Goal: Task Accomplishment & Management: Complete application form

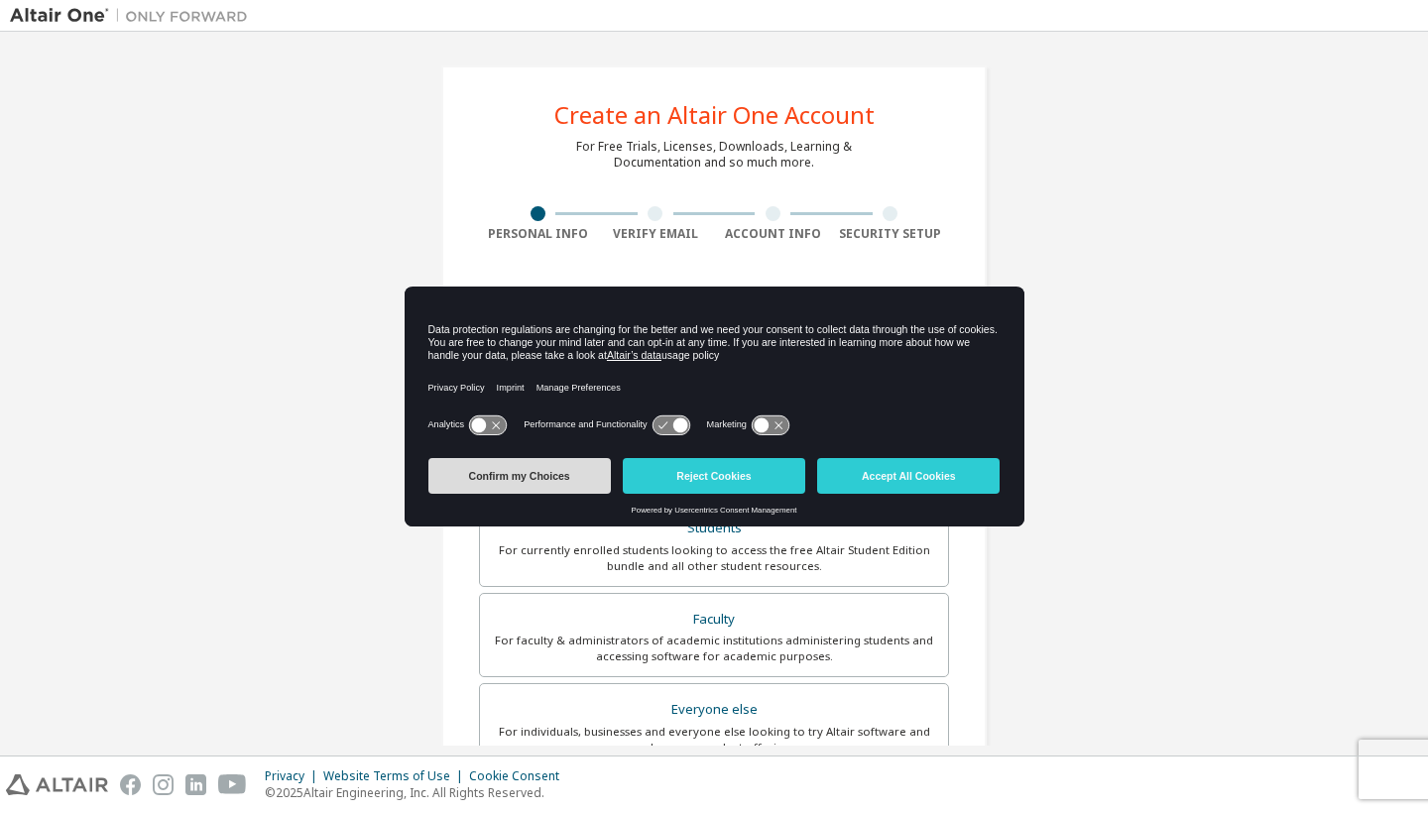
click at [515, 467] on button "Confirm my Choices" at bounding box center [519, 476] width 182 height 36
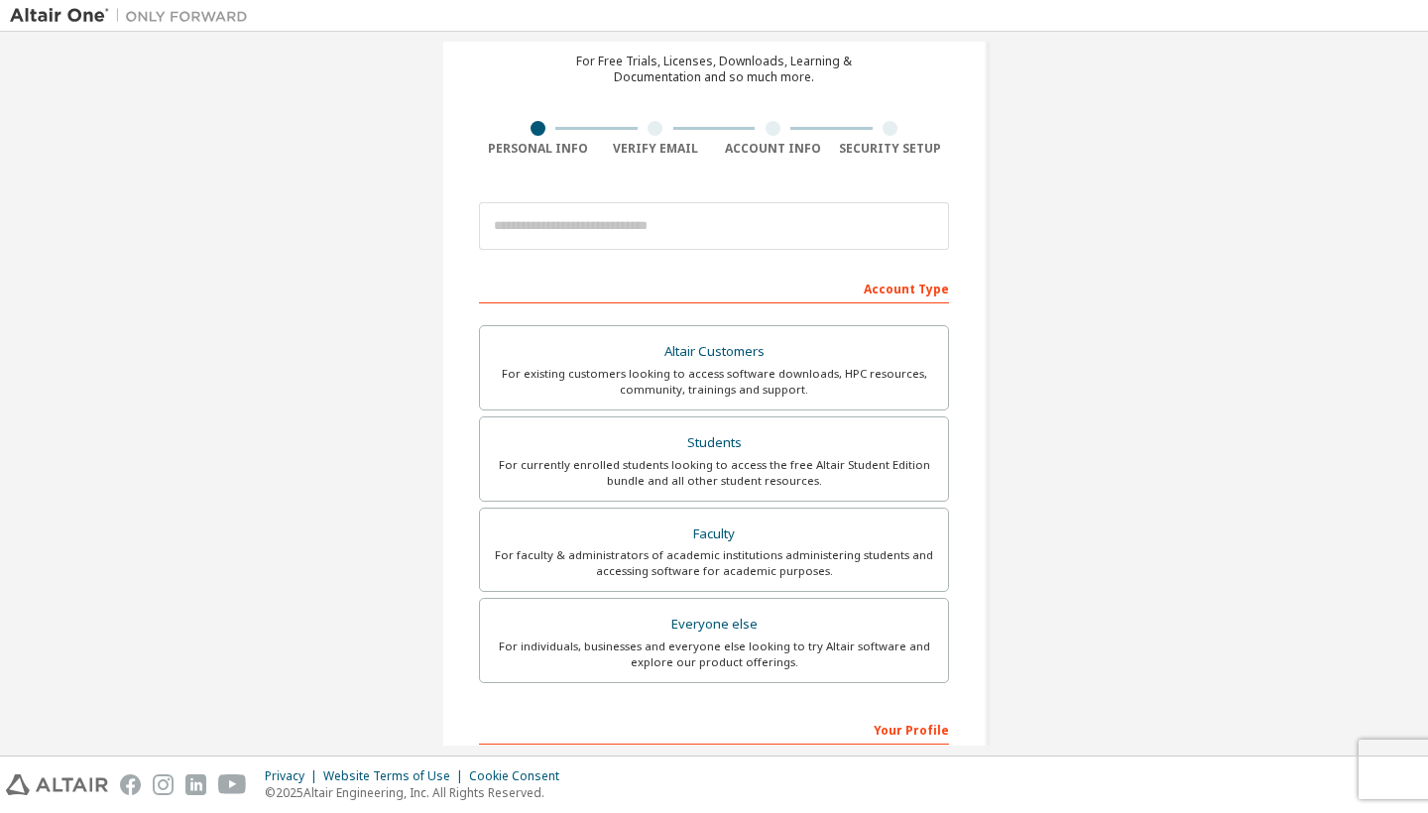
scroll to position [104, 0]
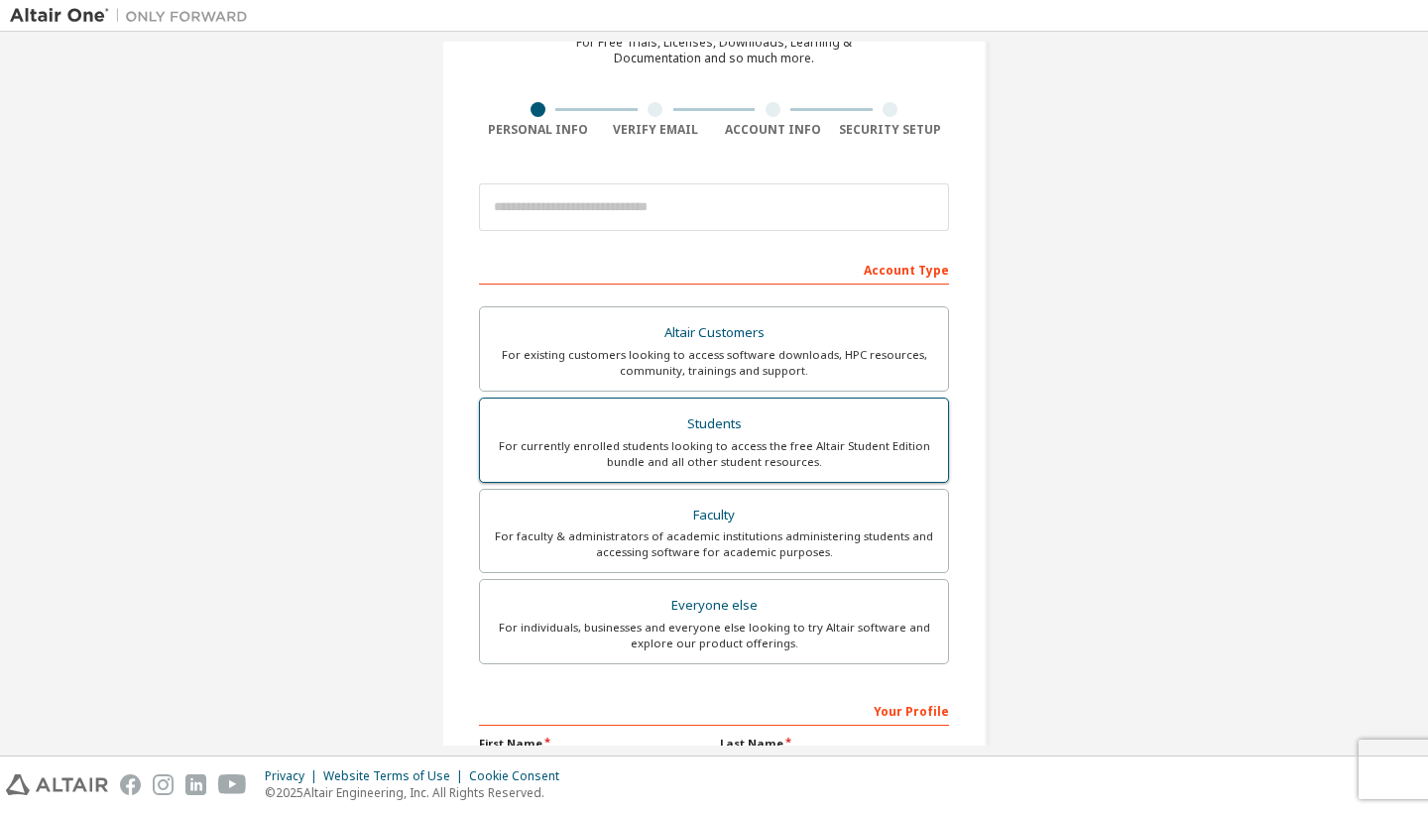
click at [692, 417] on div "Students" at bounding box center [714, 425] width 444 height 28
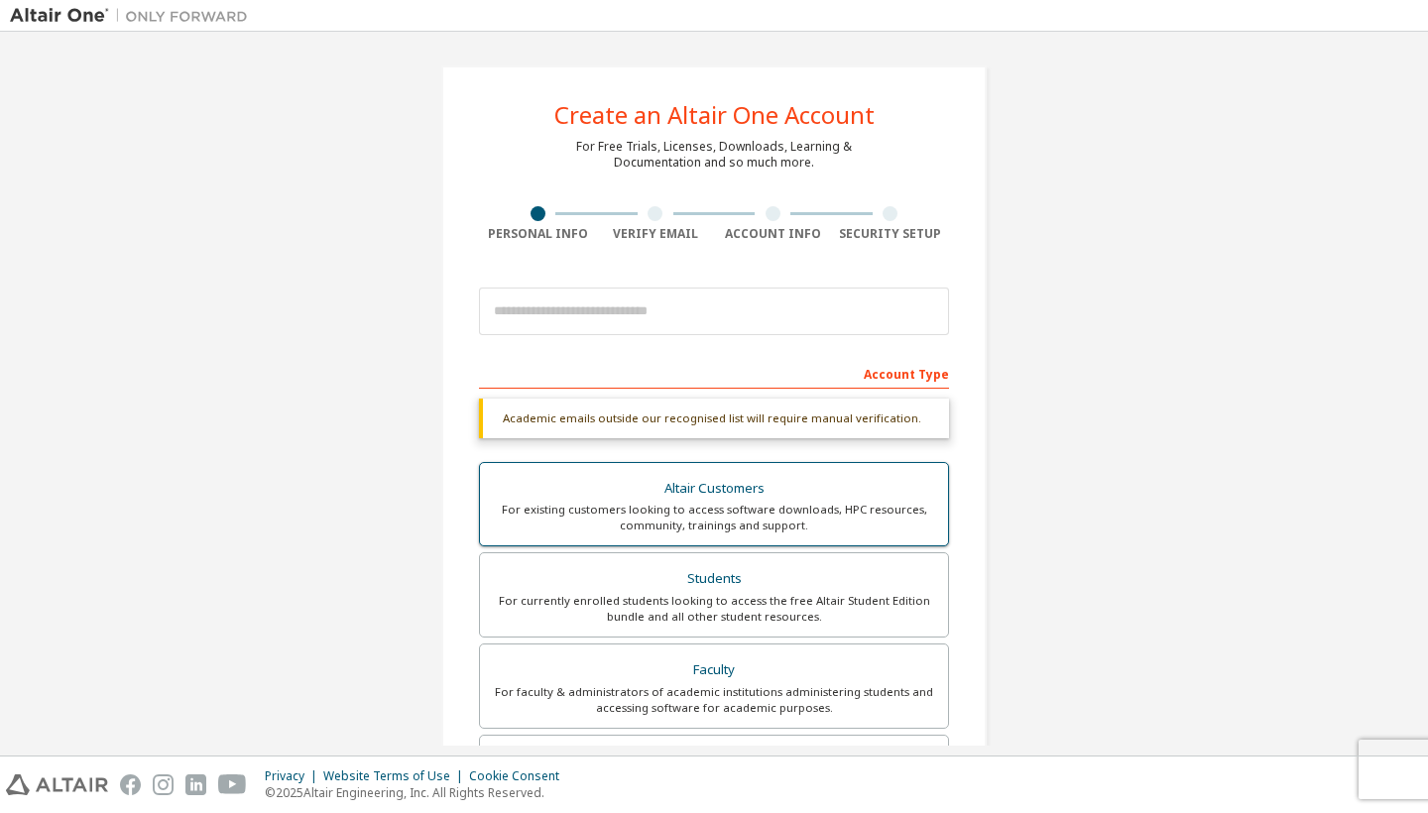
scroll to position [0, 0]
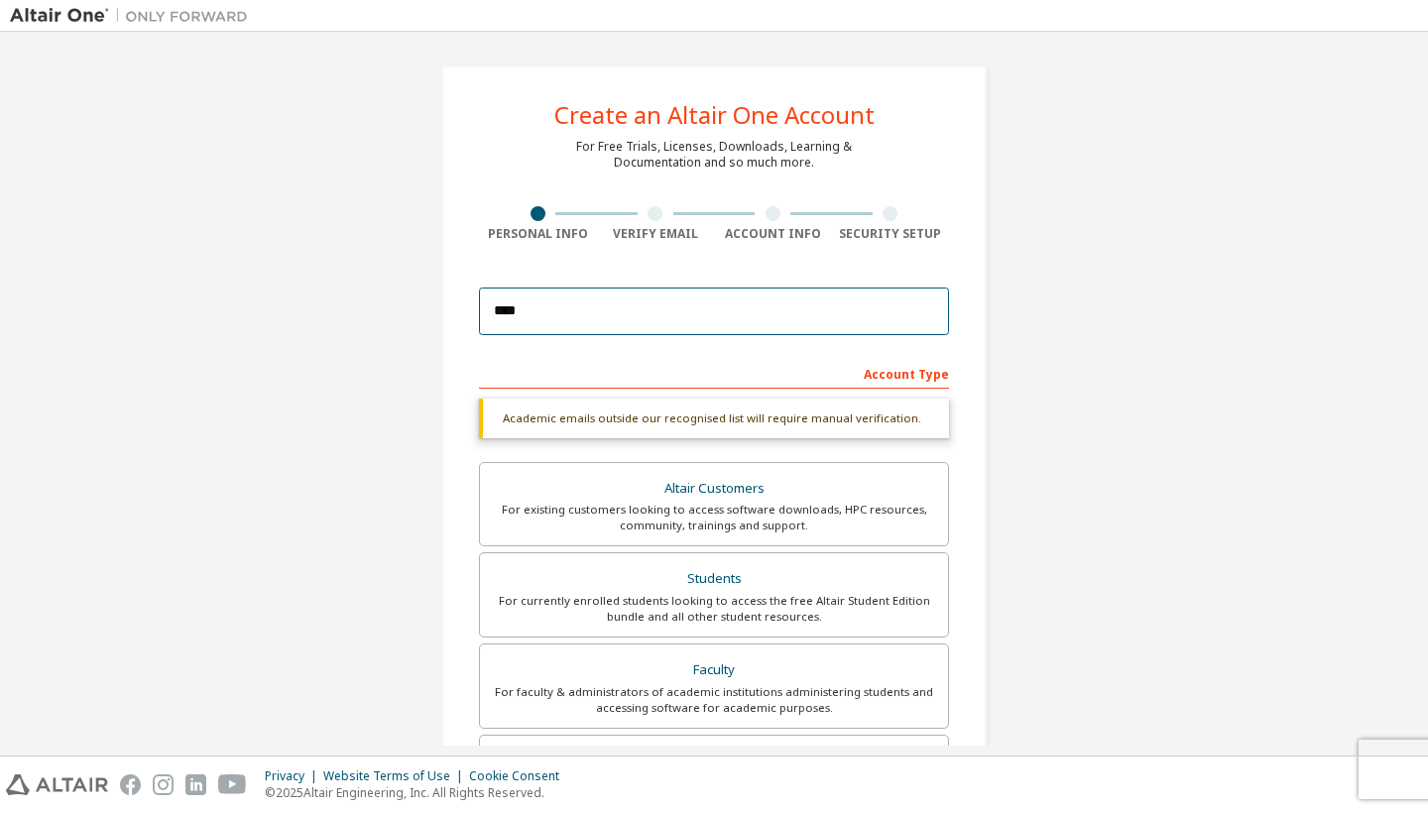
type input "*****"
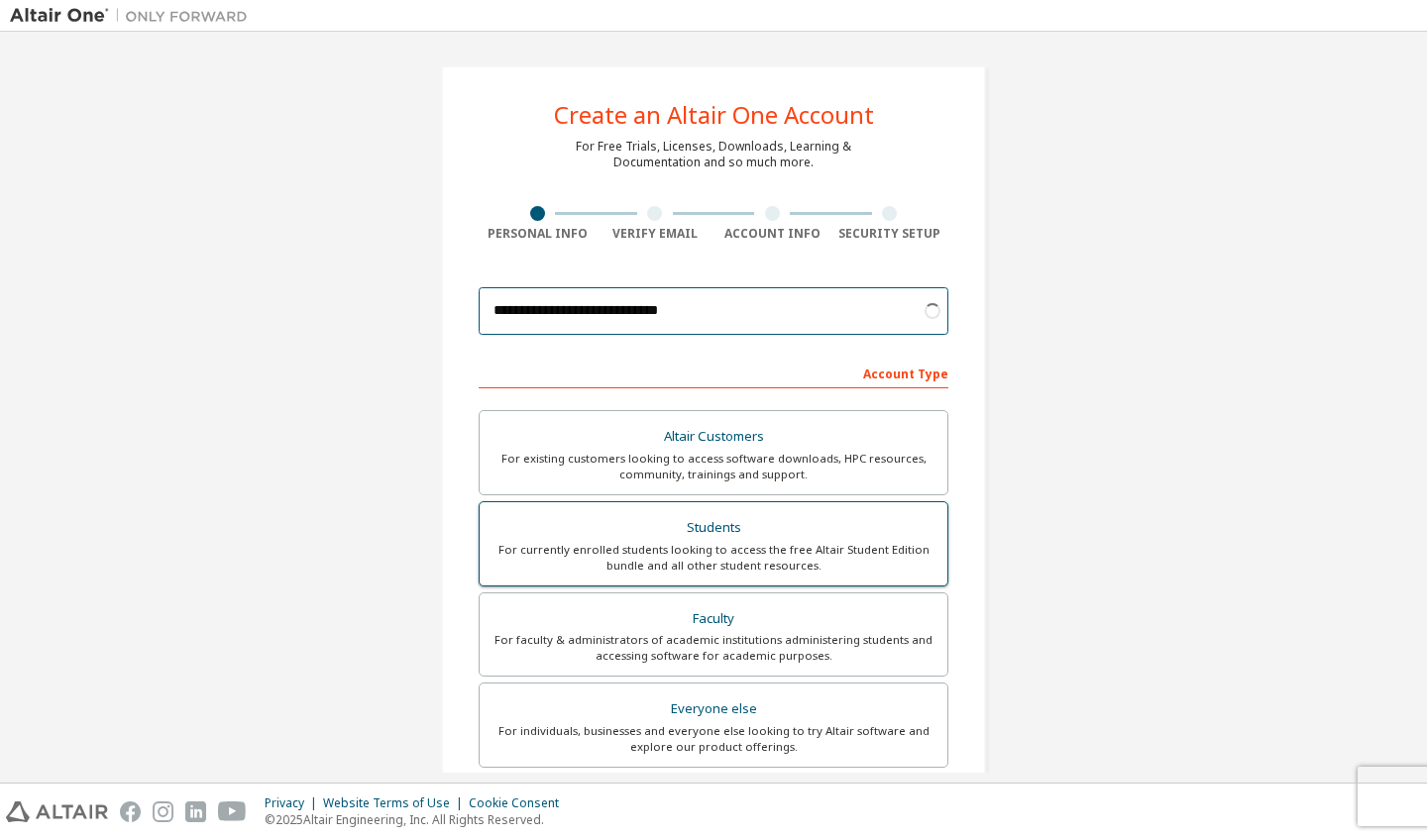
type input "**********"
click at [682, 556] on div "For currently enrolled students looking to access the free Altair Student Editi…" at bounding box center [714, 558] width 444 height 32
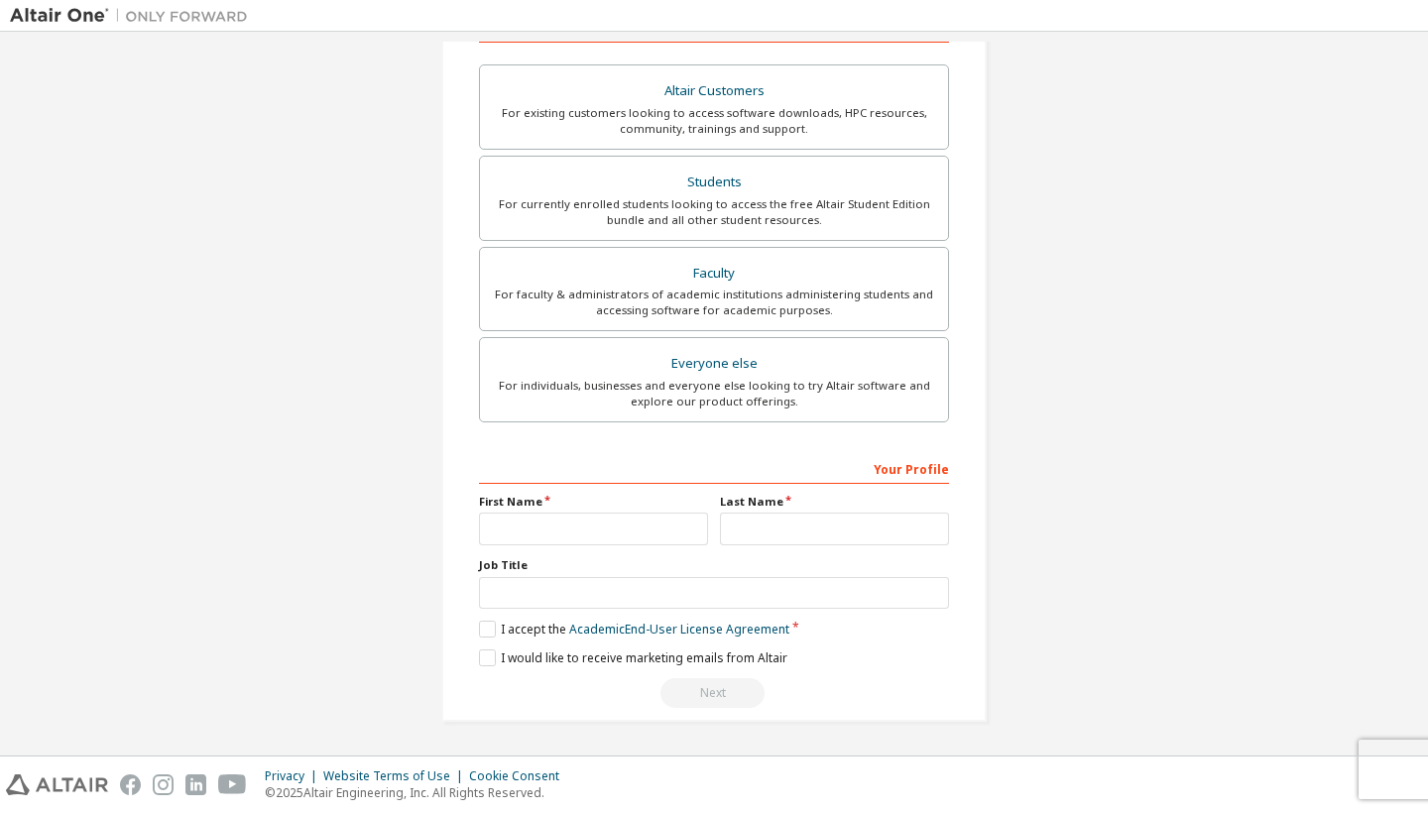
scroll to position [352, 0]
type input "*****"
type input "******"
click at [479, 625] on label "I accept the Academic End-User License Agreement" at bounding box center [634, 629] width 310 height 17
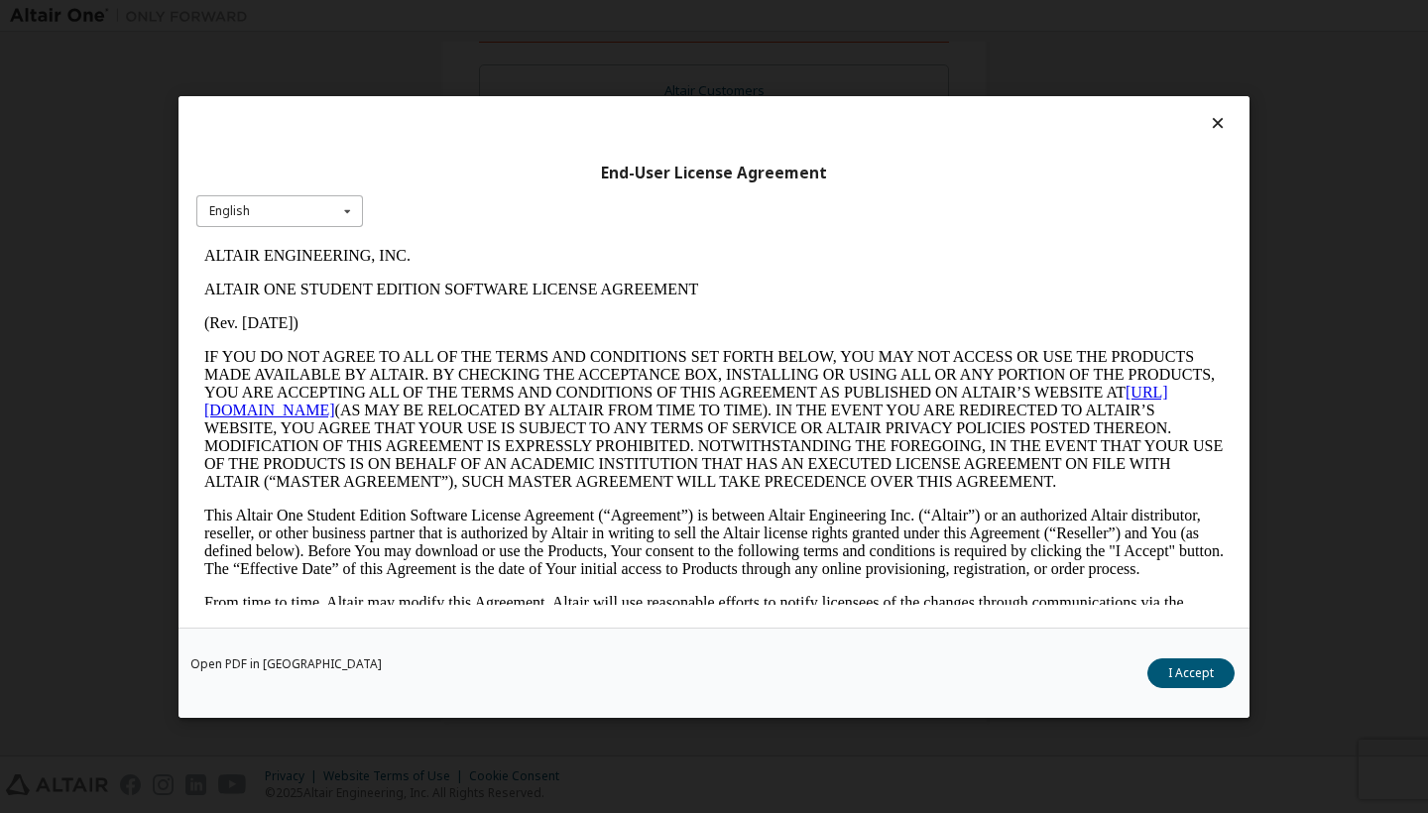
scroll to position [0, 0]
click at [289, 206] on div "English English" at bounding box center [279, 210] width 167 height 33
click at [309, 232] on div "English" at bounding box center [279, 242] width 165 height 32
click at [1195, 674] on button "I Accept" at bounding box center [1191, 674] width 87 height 30
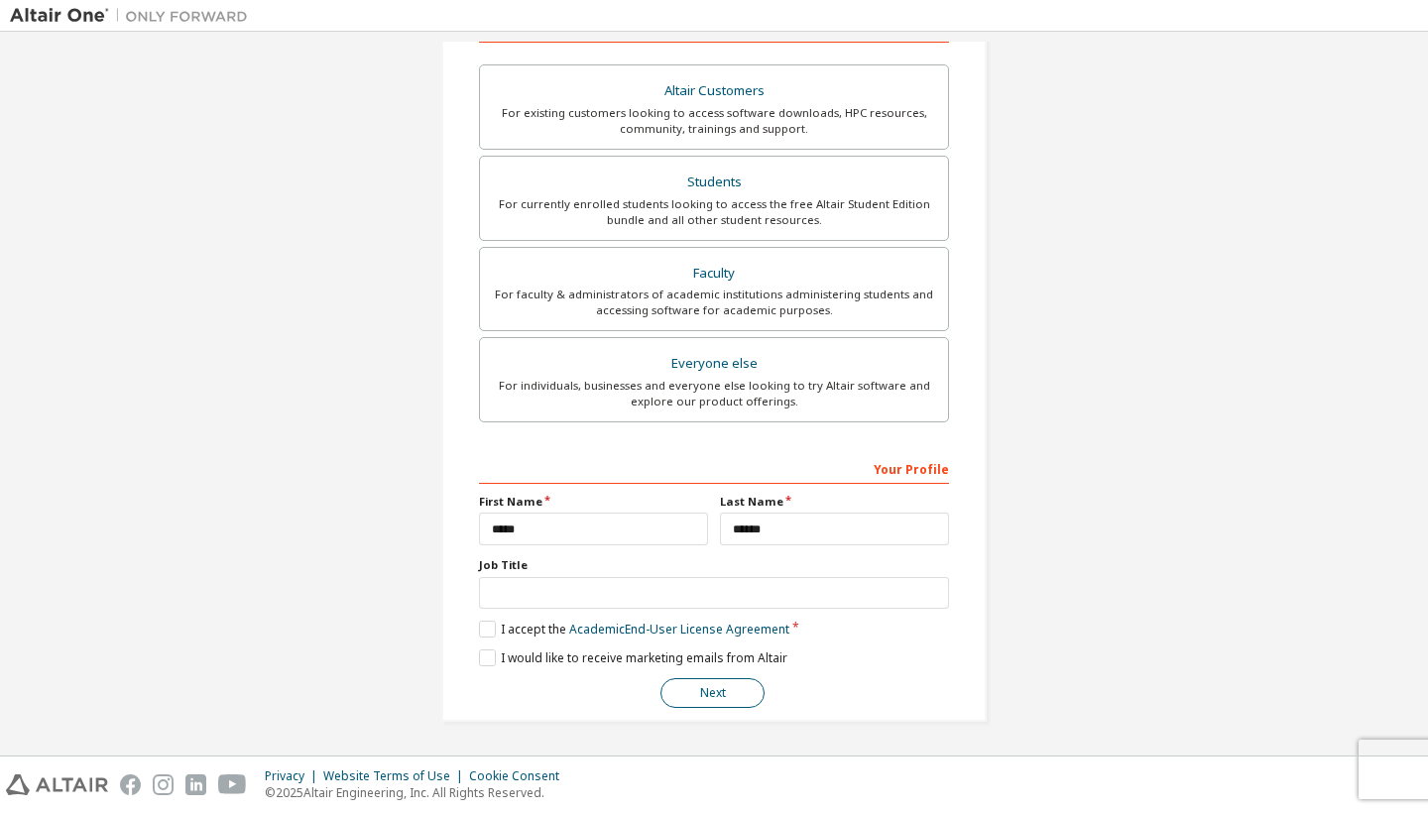
click at [681, 702] on button "Next" at bounding box center [713, 693] width 104 height 30
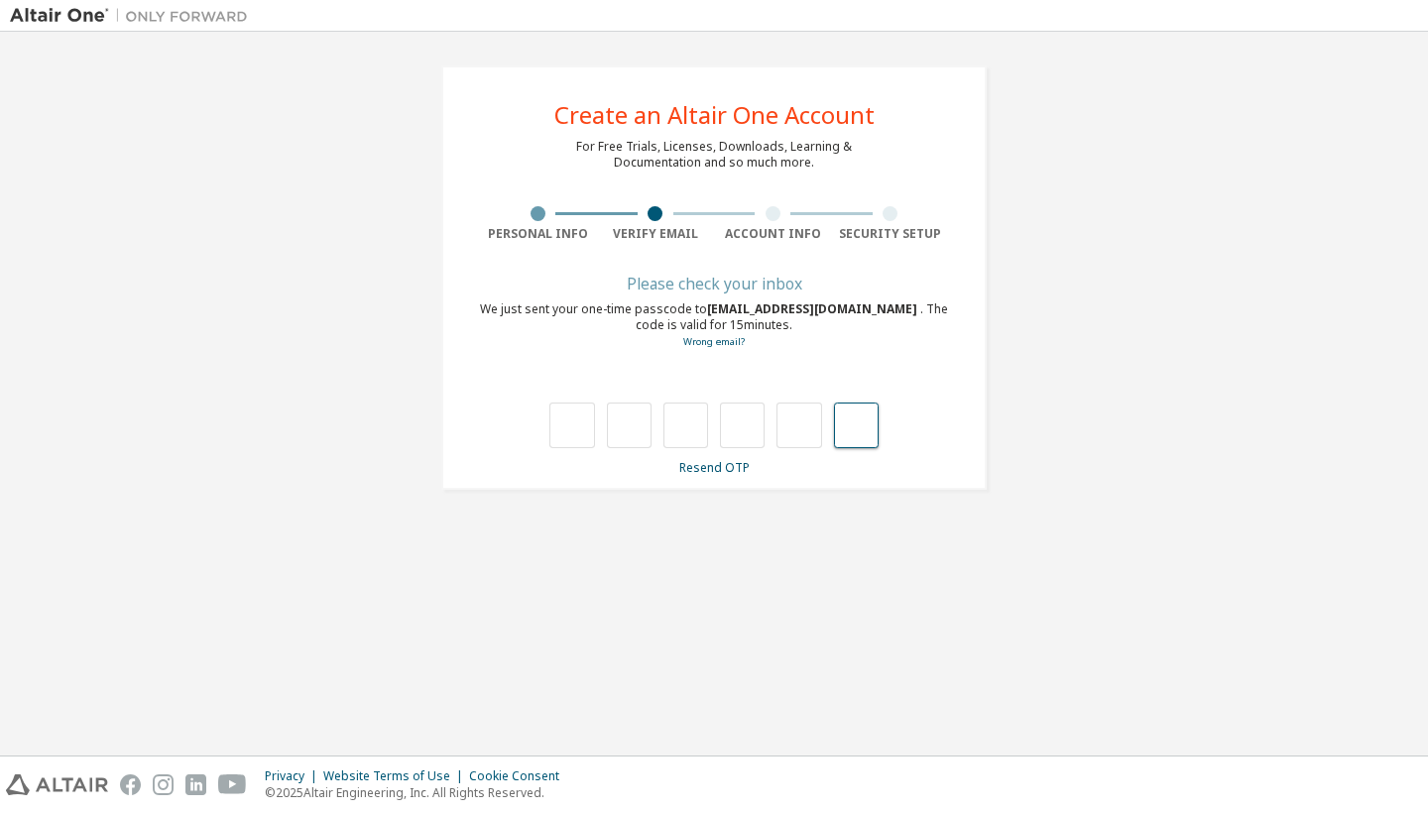
paste input "*"
type input "*"
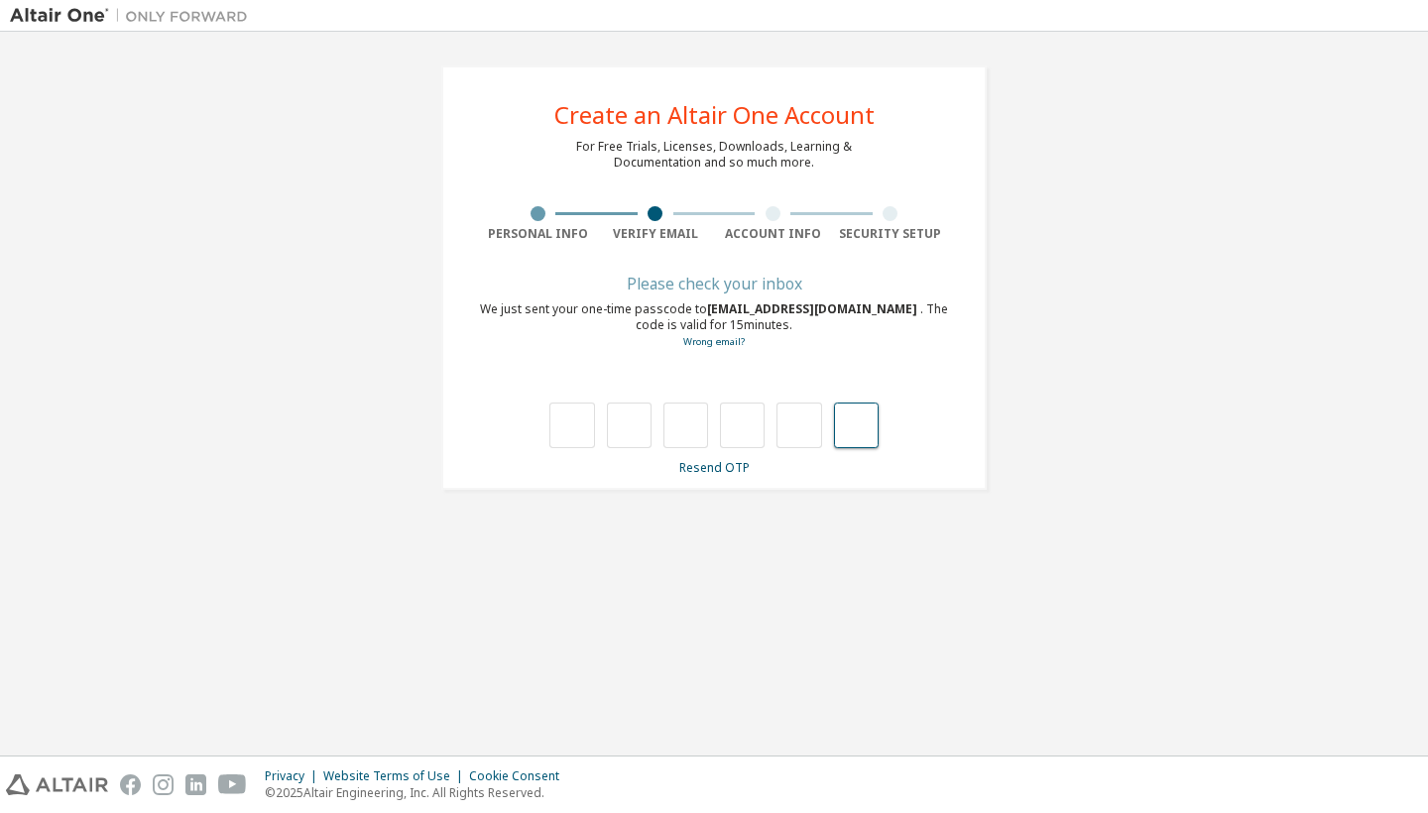
type input "*"
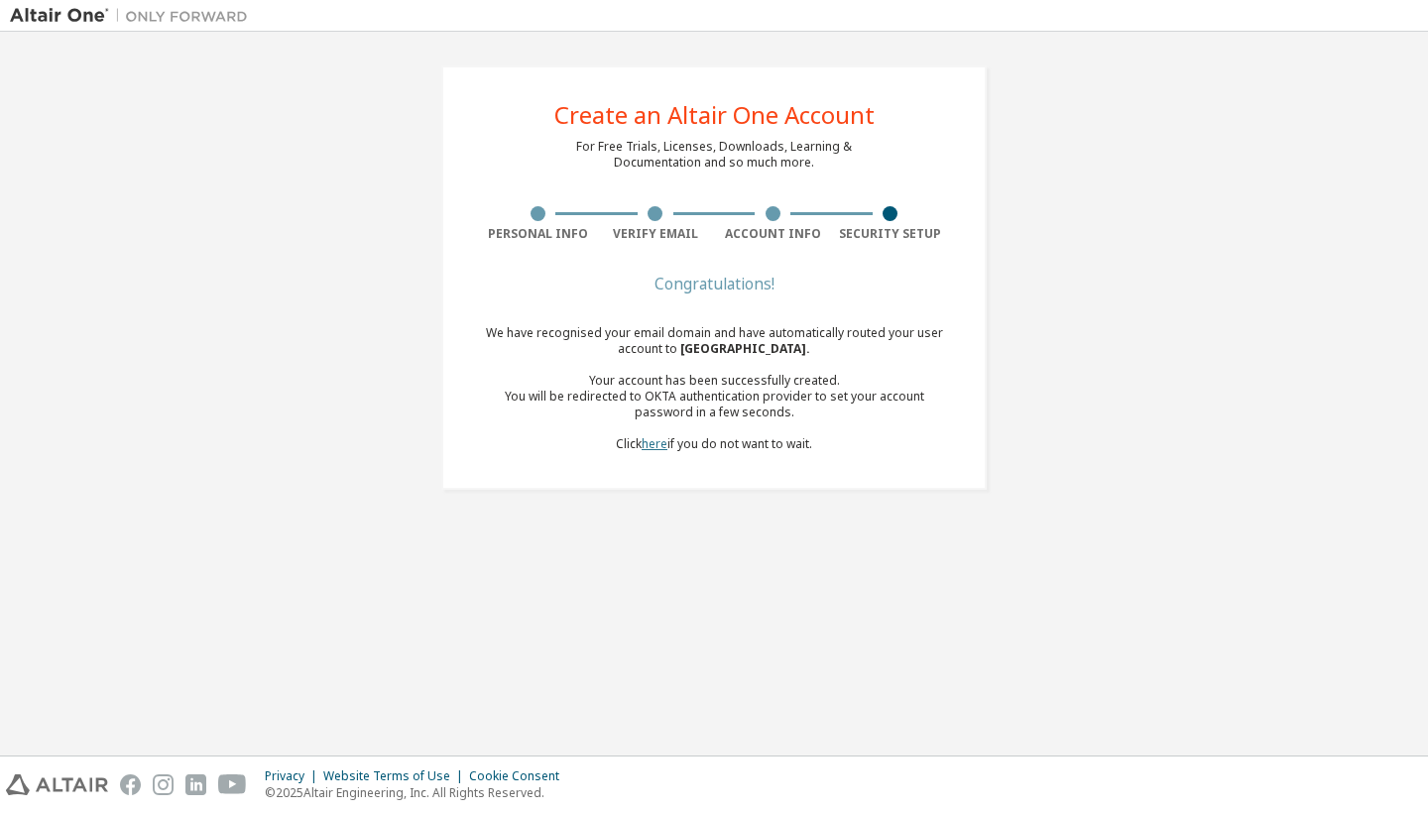
click at [647, 442] on link "here" at bounding box center [655, 443] width 26 height 17
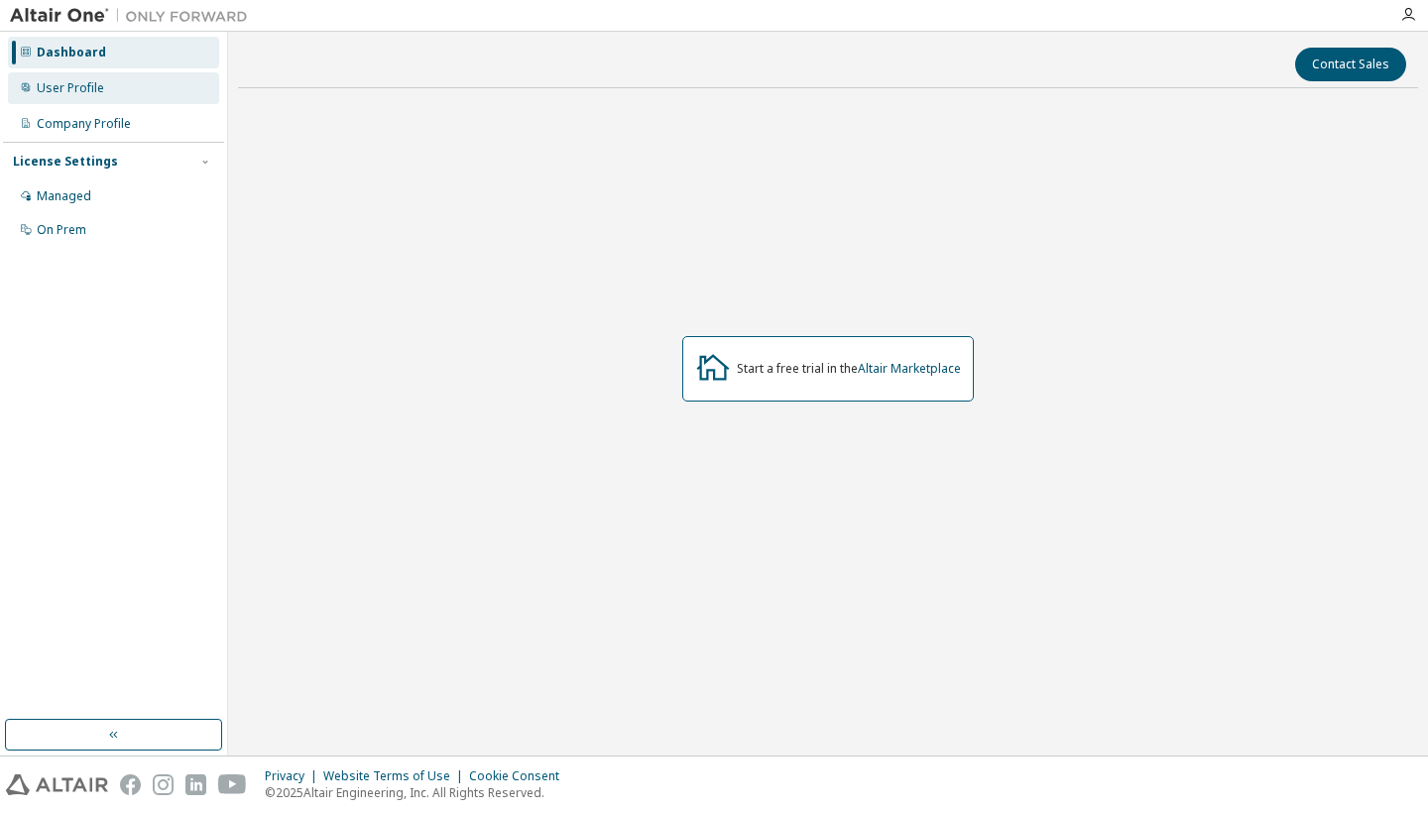
click at [78, 84] on div "User Profile" at bounding box center [70, 88] width 67 height 16
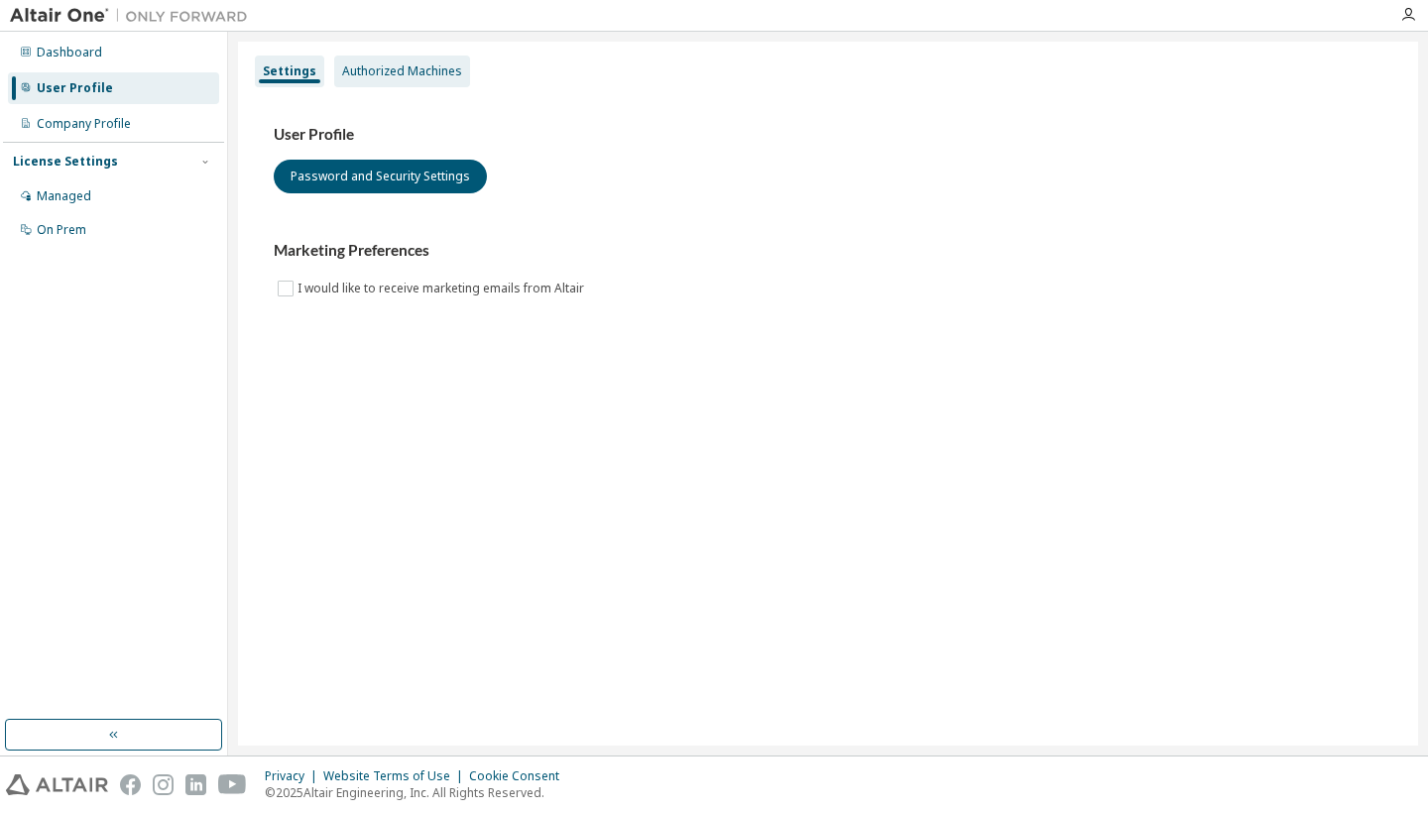
click at [360, 67] on div "Authorized Machines" at bounding box center [402, 71] width 120 height 16
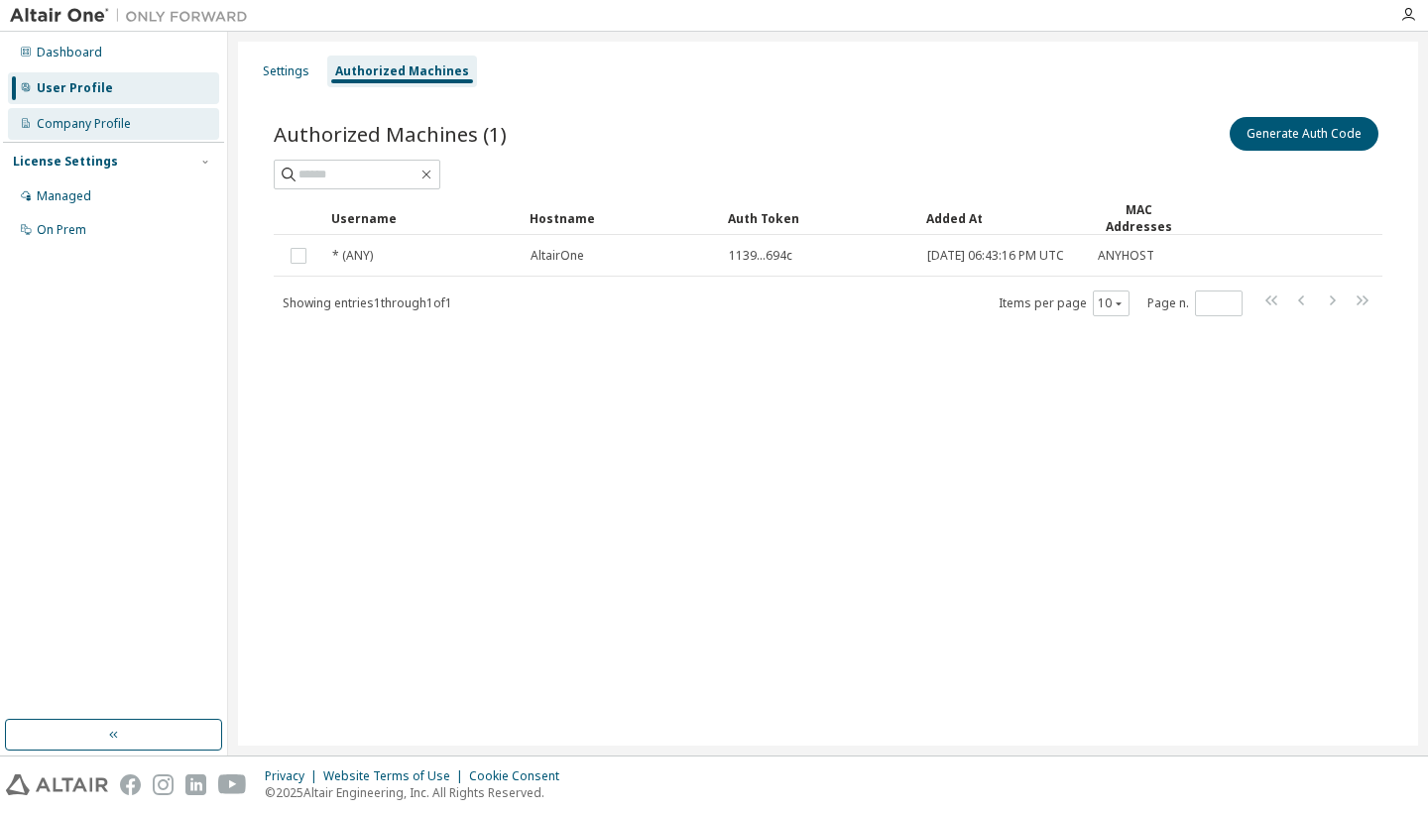
click at [115, 130] on div "Company Profile" at bounding box center [84, 124] width 94 height 16
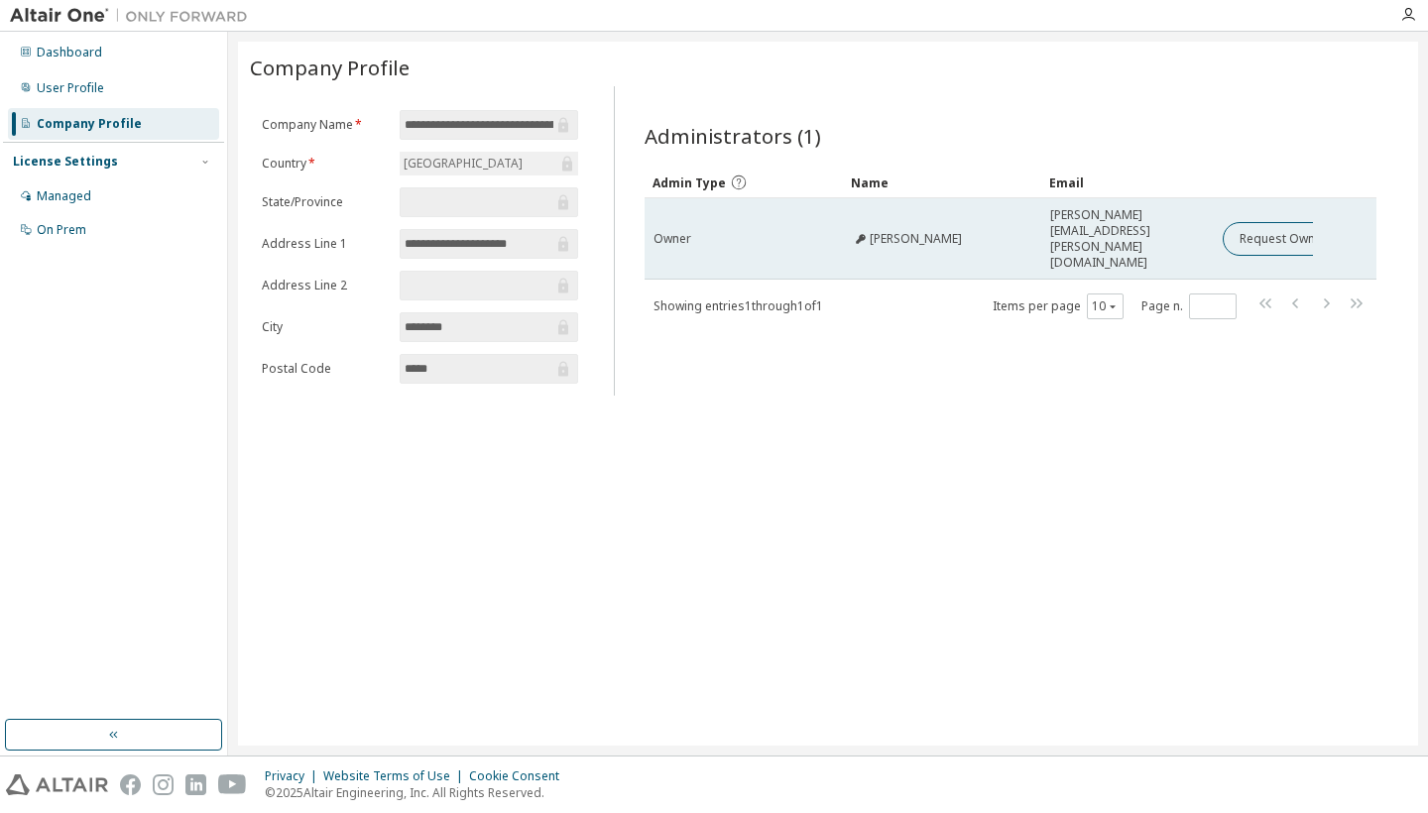
scroll to position [10, 0]
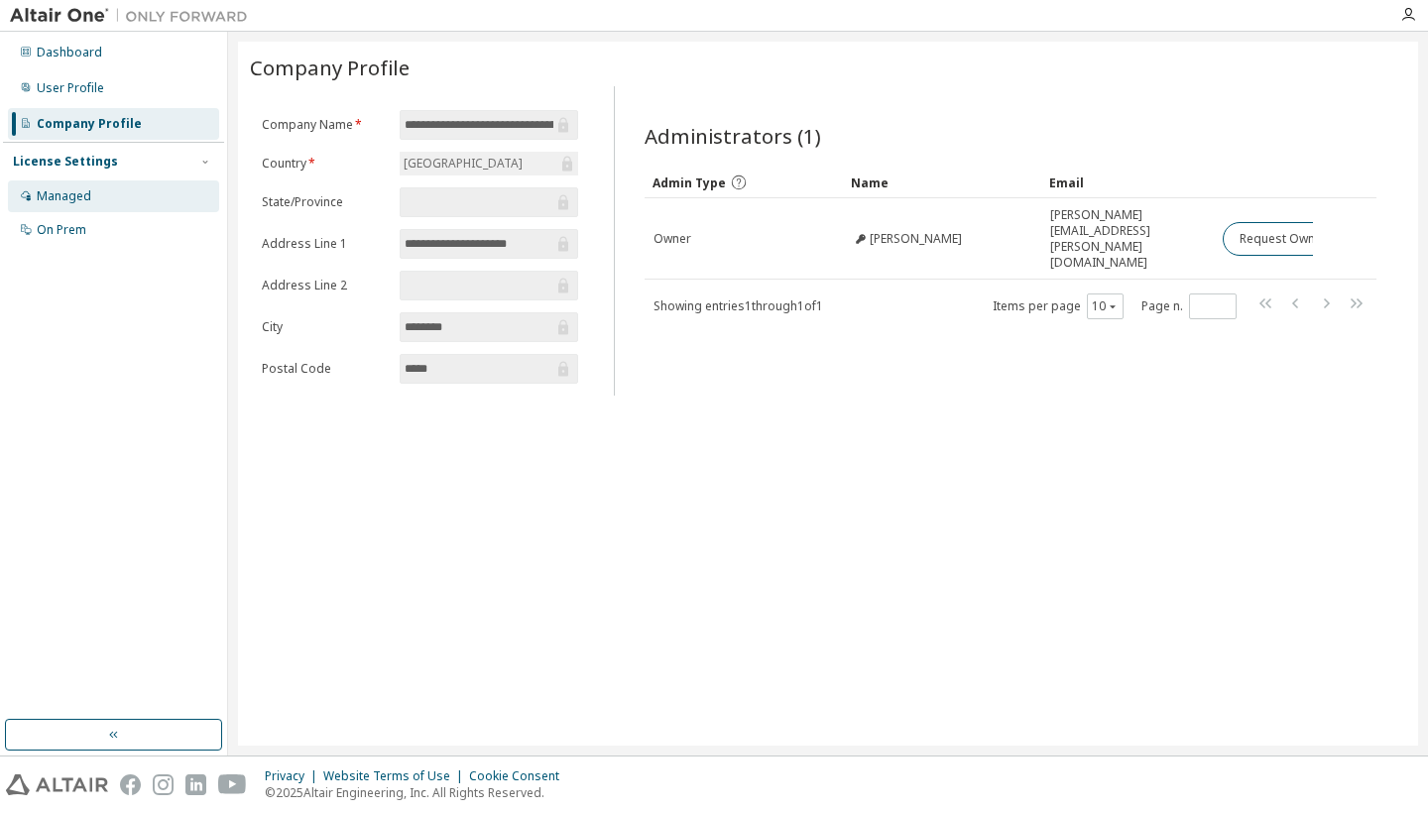
click at [67, 195] on div "Managed" at bounding box center [64, 196] width 55 height 16
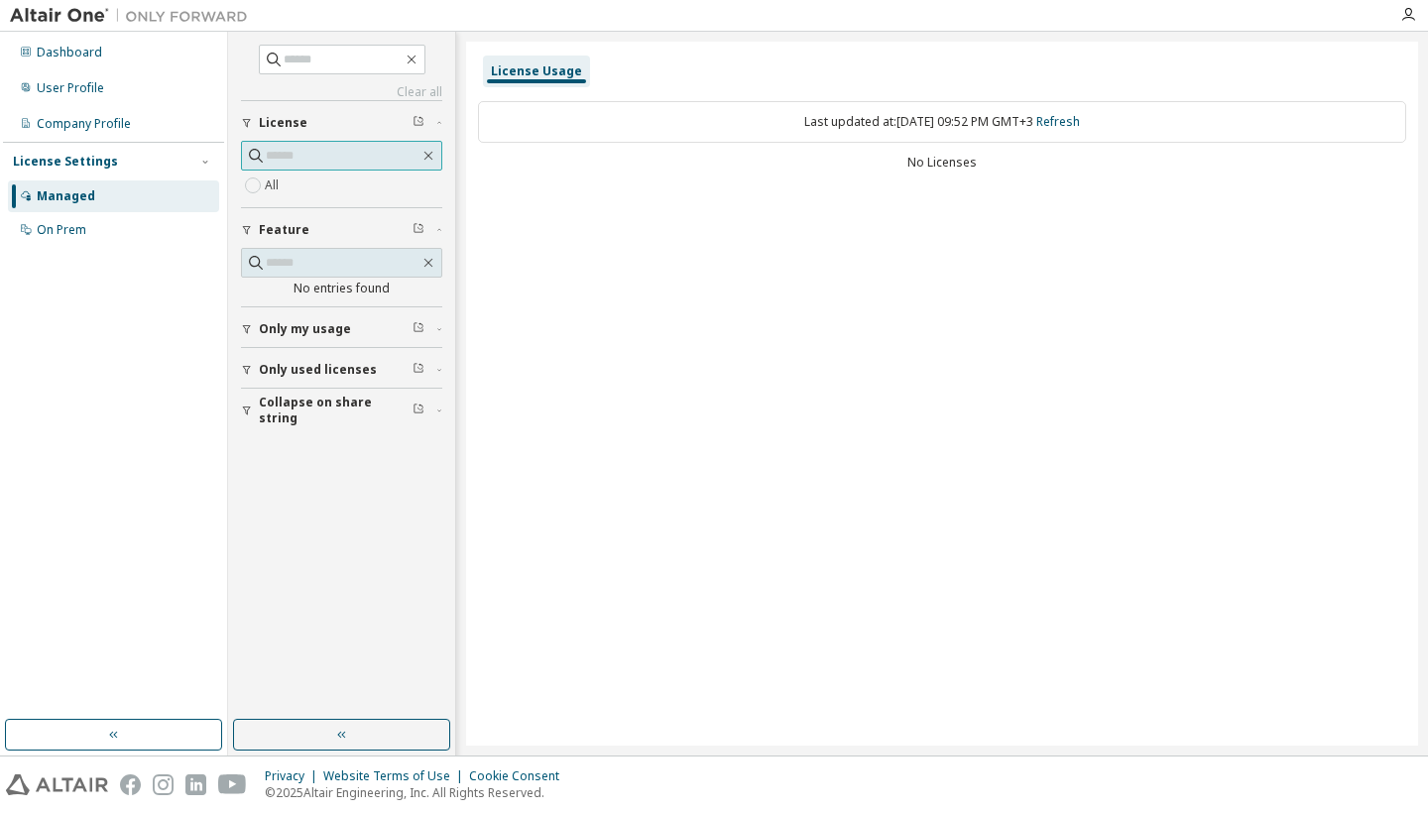
click at [304, 151] on input "text" at bounding box center [343, 156] width 154 height 20
click at [281, 119] on span "License" at bounding box center [283, 123] width 49 height 16
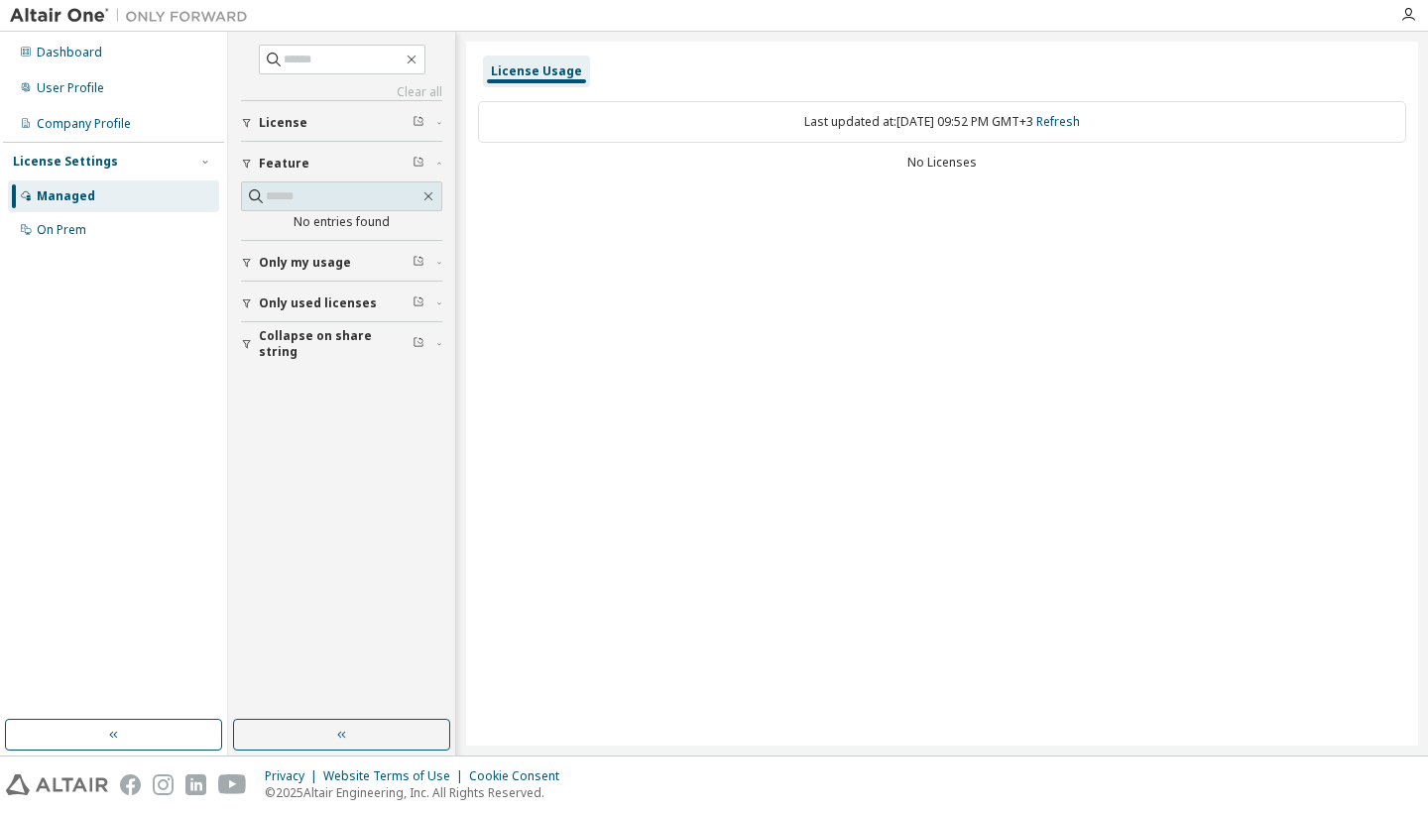
click at [281, 119] on span "License" at bounding box center [283, 123] width 49 height 16
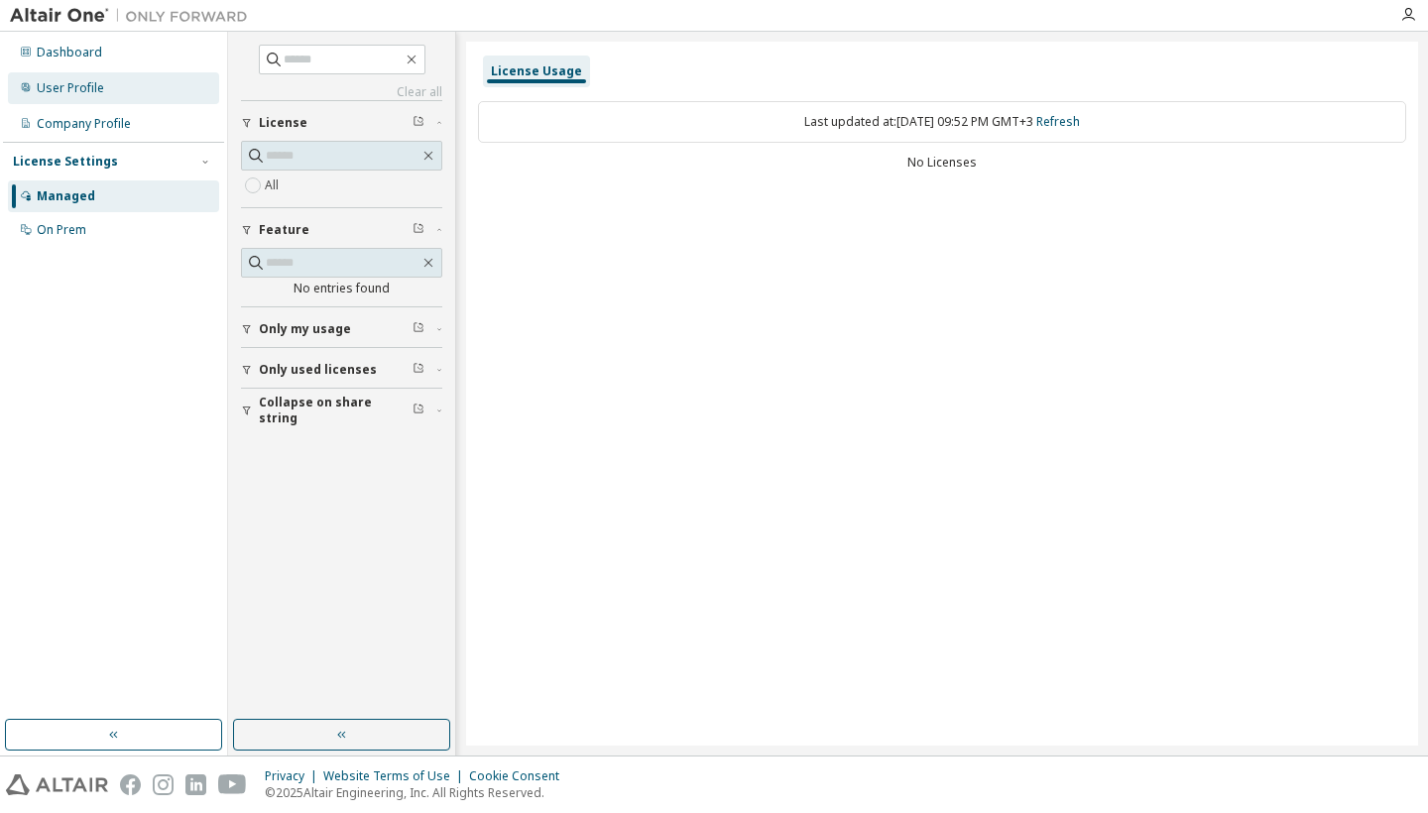
click at [103, 77] on div "User Profile" at bounding box center [113, 88] width 211 height 32
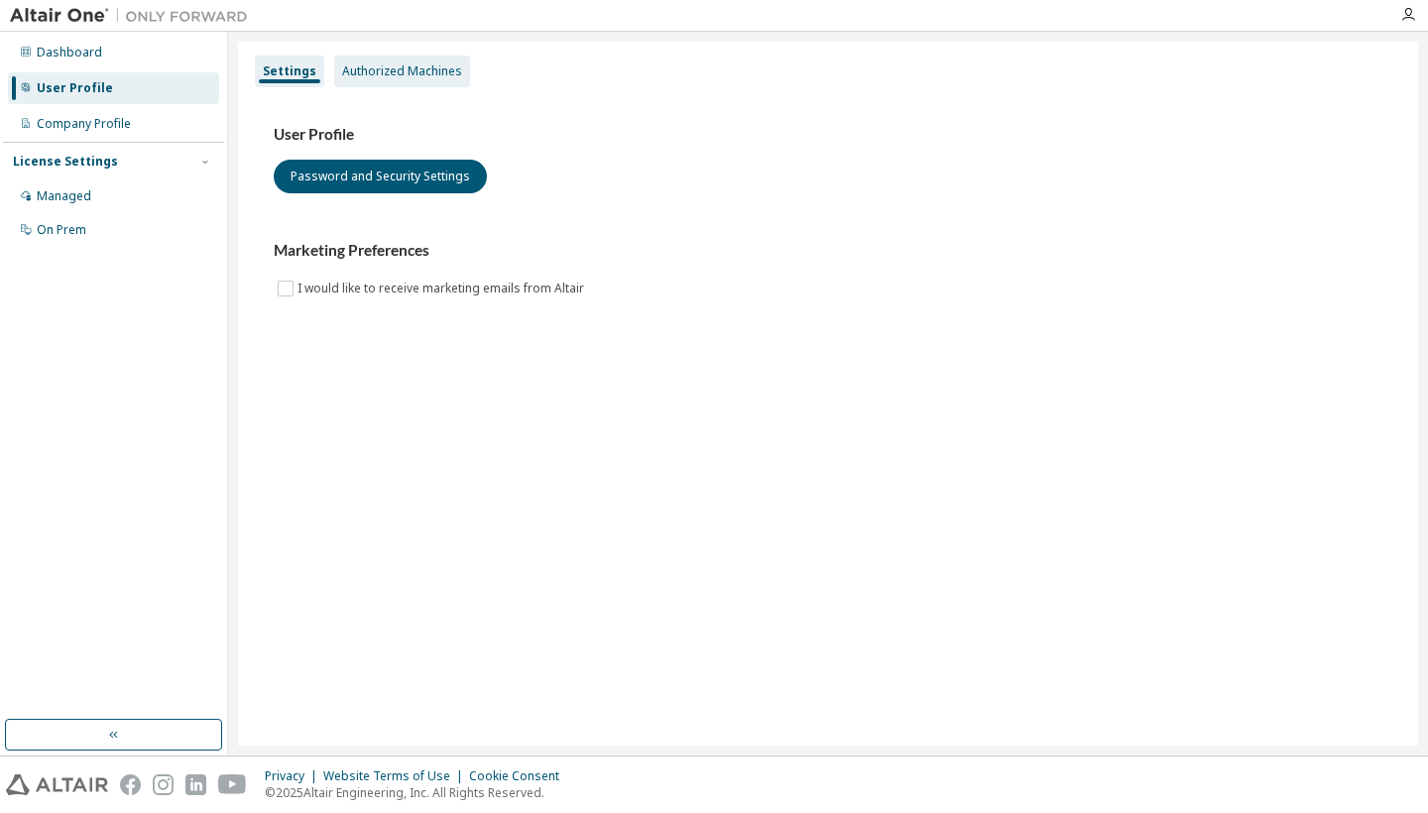
click at [405, 58] on div "Authorized Machines" at bounding box center [402, 72] width 136 height 32
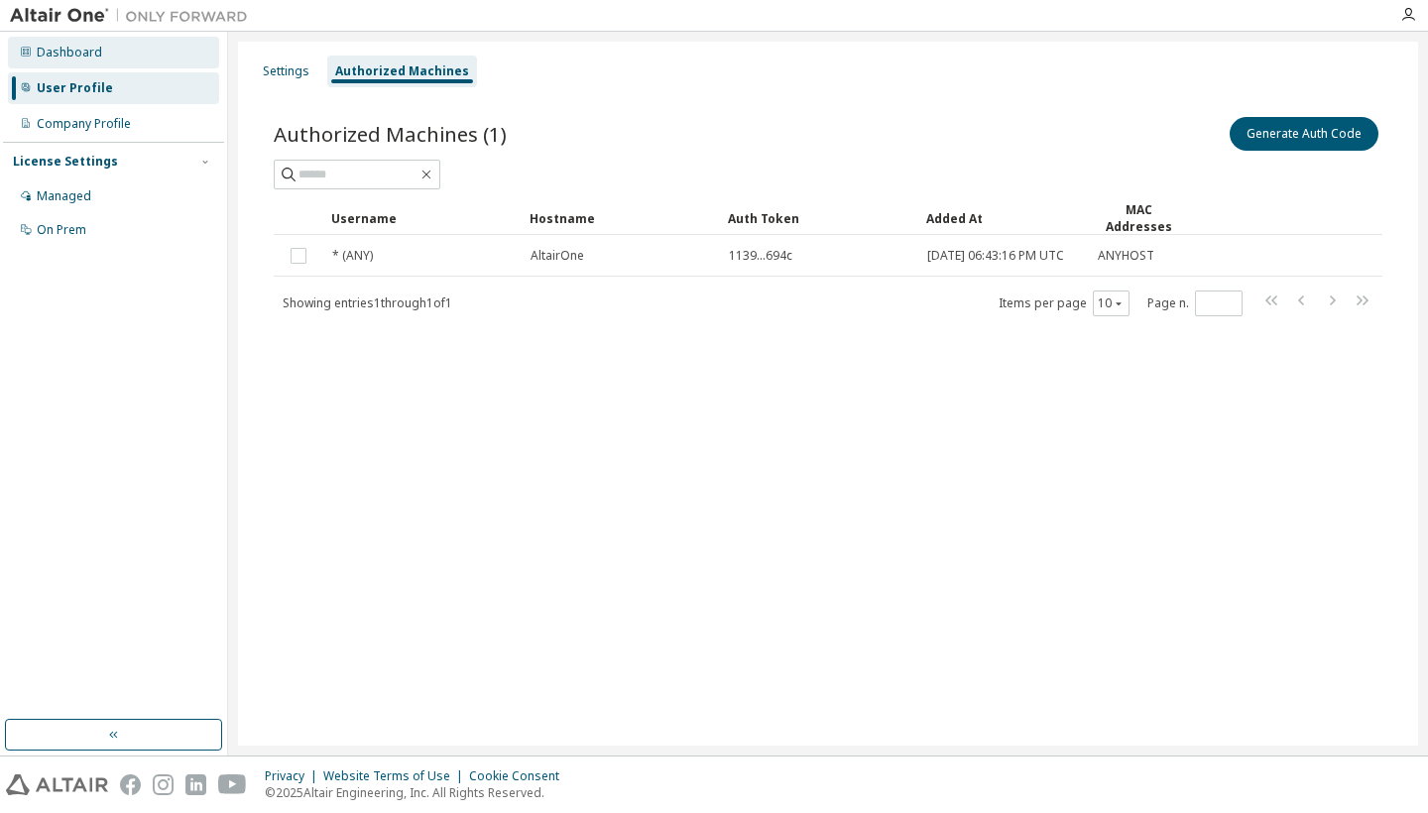
click at [85, 60] on div "Dashboard" at bounding box center [69, 53] width 65 height 16
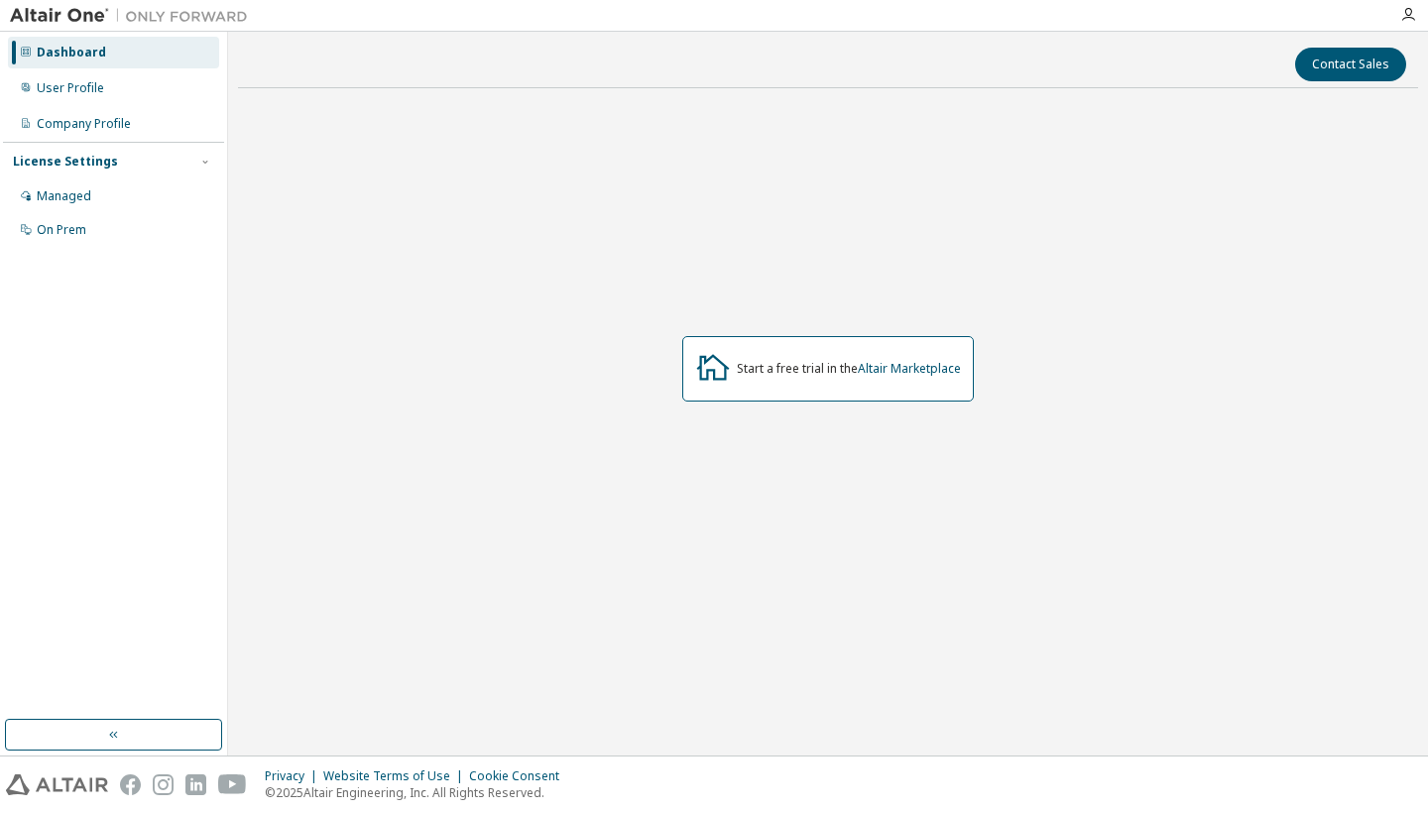
click at [1397, 8] on div at bounding box center [1409, 15] width 40 height 16
click at [1404, 10] on icon "button" at bounding box center [1408, 15] width 16 height 16
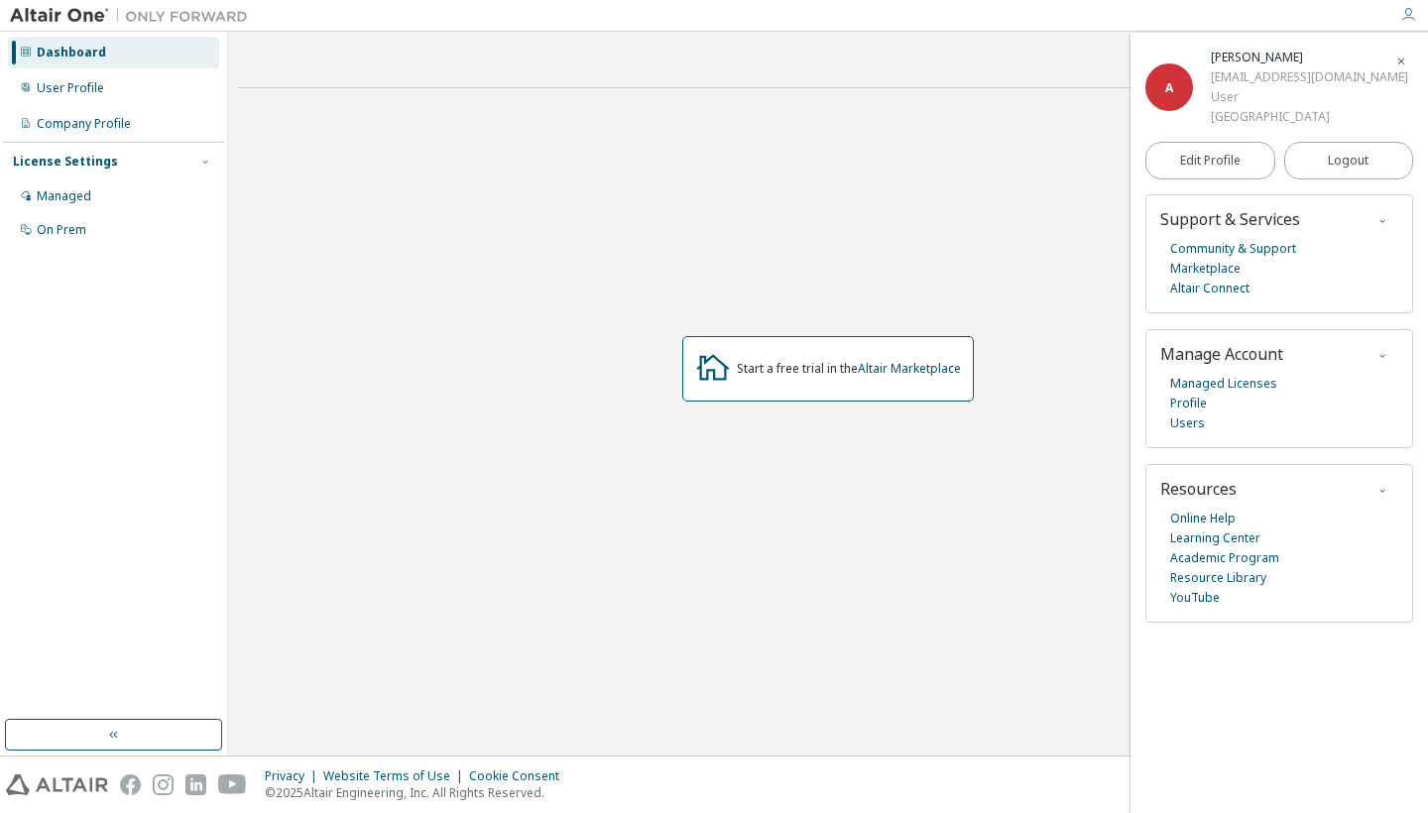
click at [974, 149] on div "Start a free trial in the Altair Marketplace" at bounding box center [828, 368] width 1180 height 529
